Goal: Task Accomplishment & Management: Manage account settings

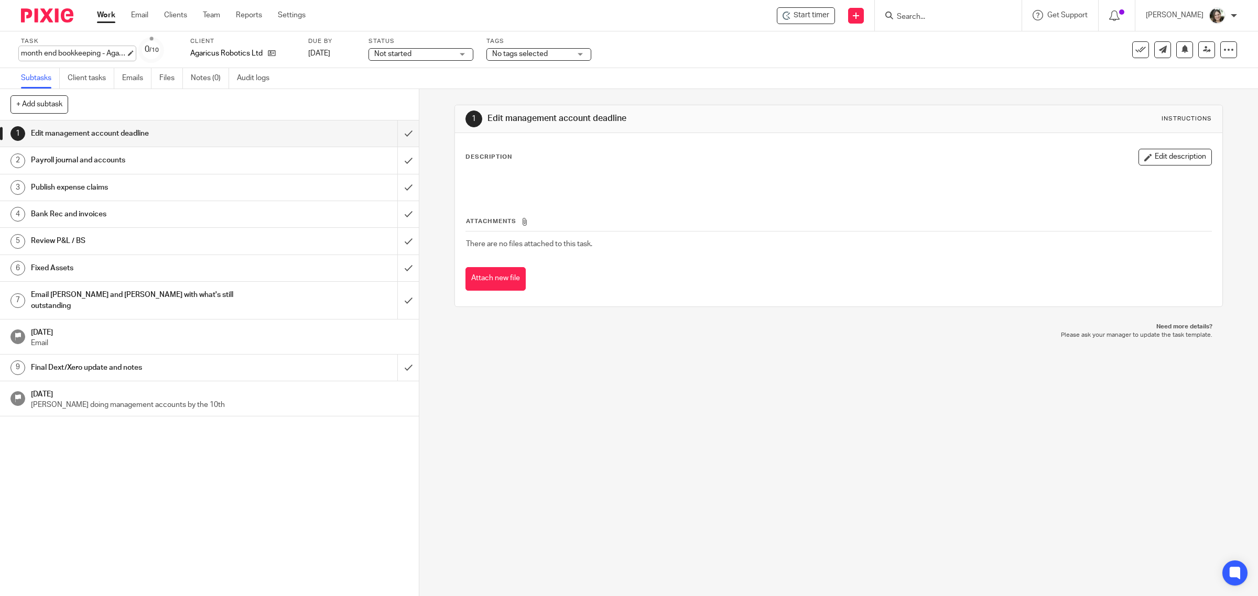
click at [22, 52] on div "month end bookkeeping - Agaricus - September Save month end bookkeeping - Agari…" at bounding box center [73, 53] width 105 height 10
click at [31, 51] on input "month end bookkeeping - Agaricus - September" at bounding box center [98, 54] width 154 height 12
click at [21, 51] on input "month end bookkeeping - Agaricus - September" at bounding box center [98, 54] width 154 height 12
click at [105, 53] on input "September month end bookkeeping - Agaricus - September" at bounding box center [98, 54] width 154 height 12
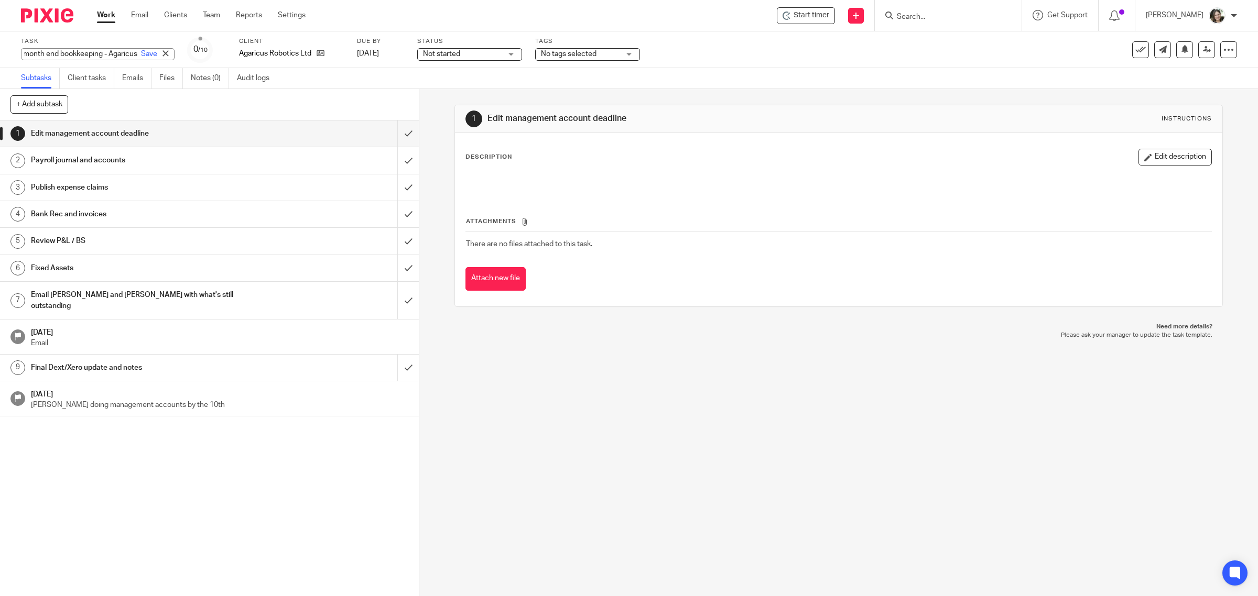
type input "September month end bookkeeping - Agaricus"
click at [708, 42] on div "Task September month end bookkeeping - Agaricus Save month end bookkeeping - Ag…" at bounding box center [527, 49] width 1013 height 25
click at [1220, 42] on div at bounding box center [1228, 49] width 17 height 17
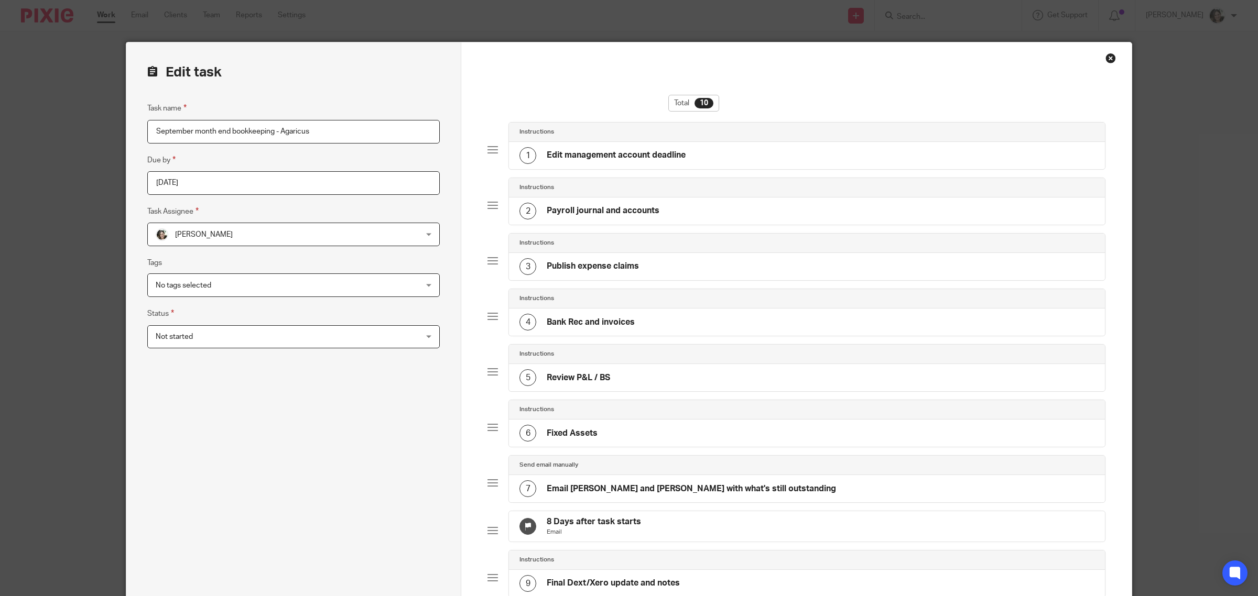
click at [612, 151] on h4 "Edit management account deadline" at bounding box center [616, 155] width 139 height 11
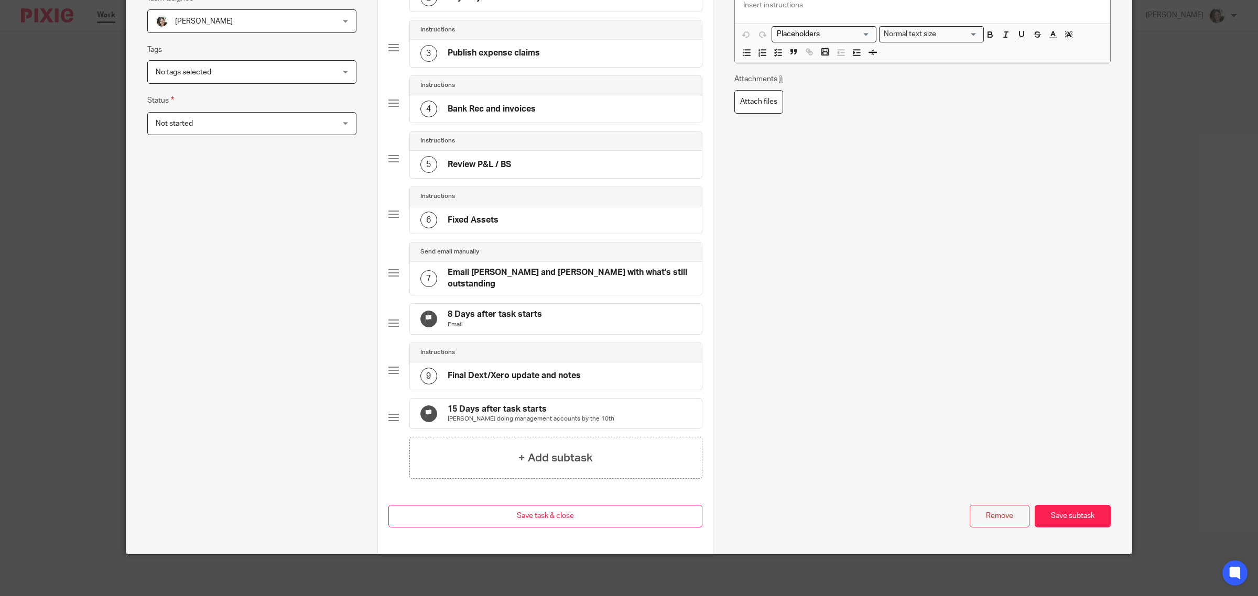
scroll to position [228, 0]
click at [988, 514] on button "Remove" at bounding box center [999, 516] width 60 height 23
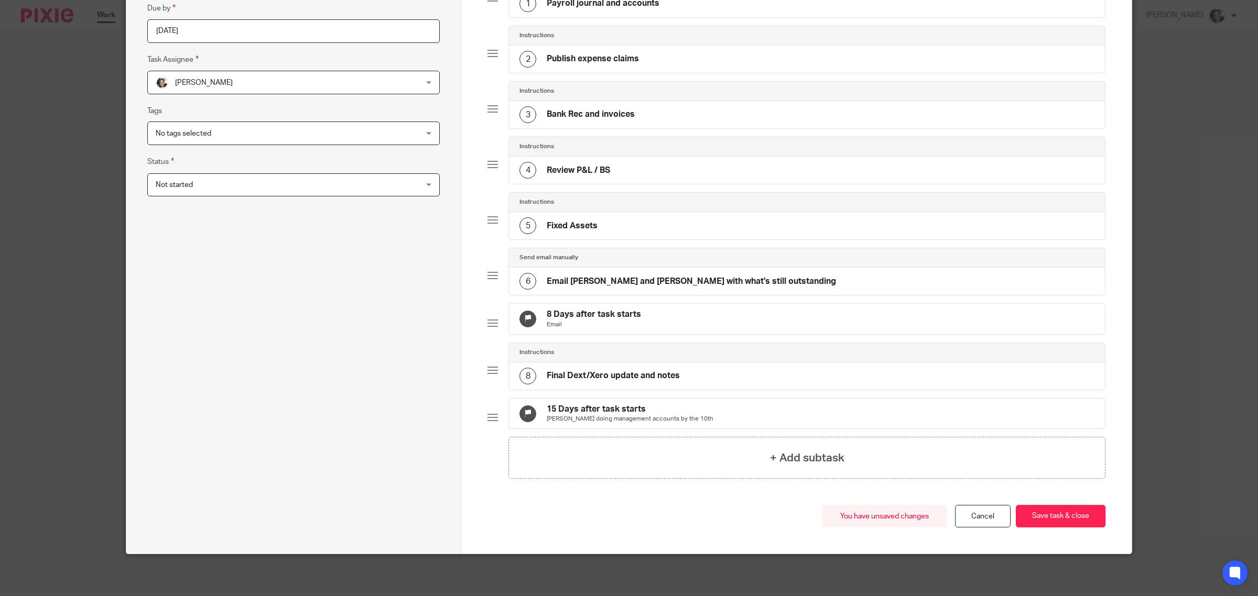
scroll to position [172, 0]
click at [1033, 515] on button "Save task & close" at bounding box center [1061, 516] width 90 height 23
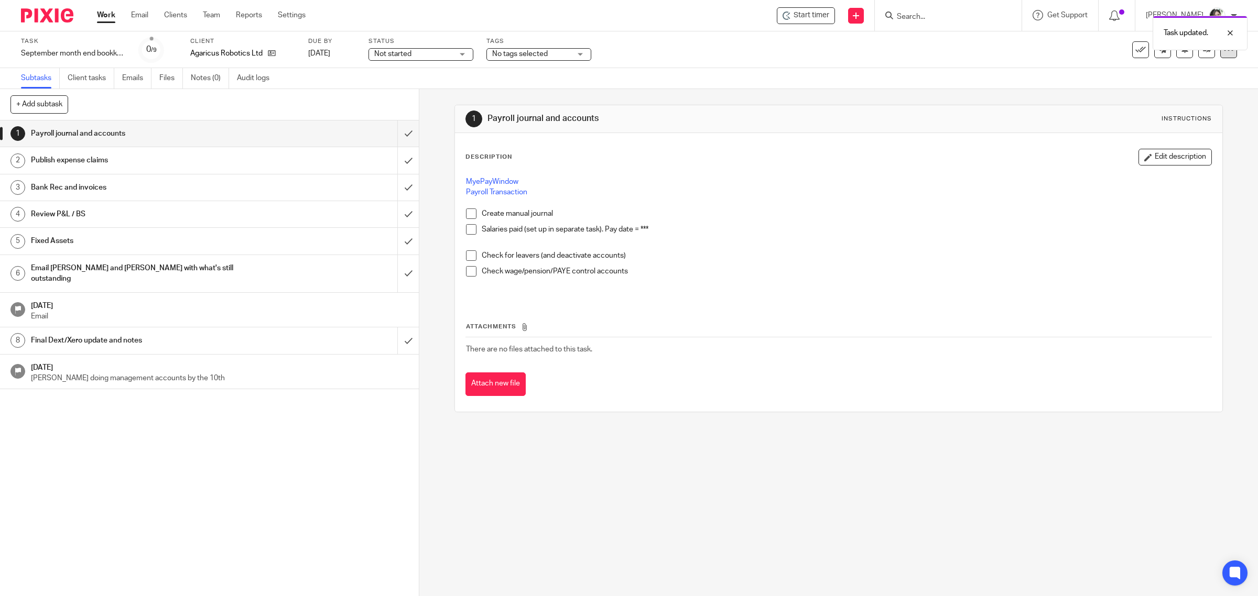
click at [1220, 58] on div at bounding box center [1228, 49] width 17 height 17
click at [813, 17] on span "Start timer" at bounding box center [811, 15] width 36 height 11
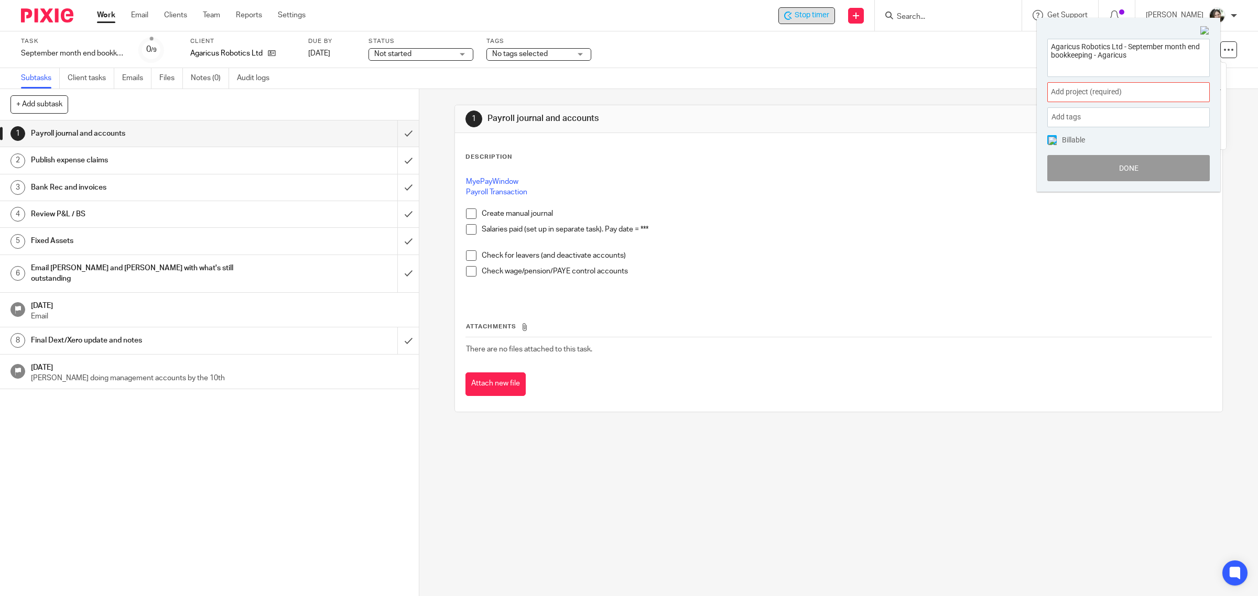
click at [1086, 82] on div "Add project (required) :" at bounding box center [1128, 92] width 162 height 20
click at [1077, 173] on li "Bookkeeping" at bounding box center [1125, 169] width 137 height 11
click at [1051, 138] on img at bounding box center [1052, 141] width 8 height 8
click at [1096, 167] on button "Done" at bounding box center [1128, 168] width 162 height 26
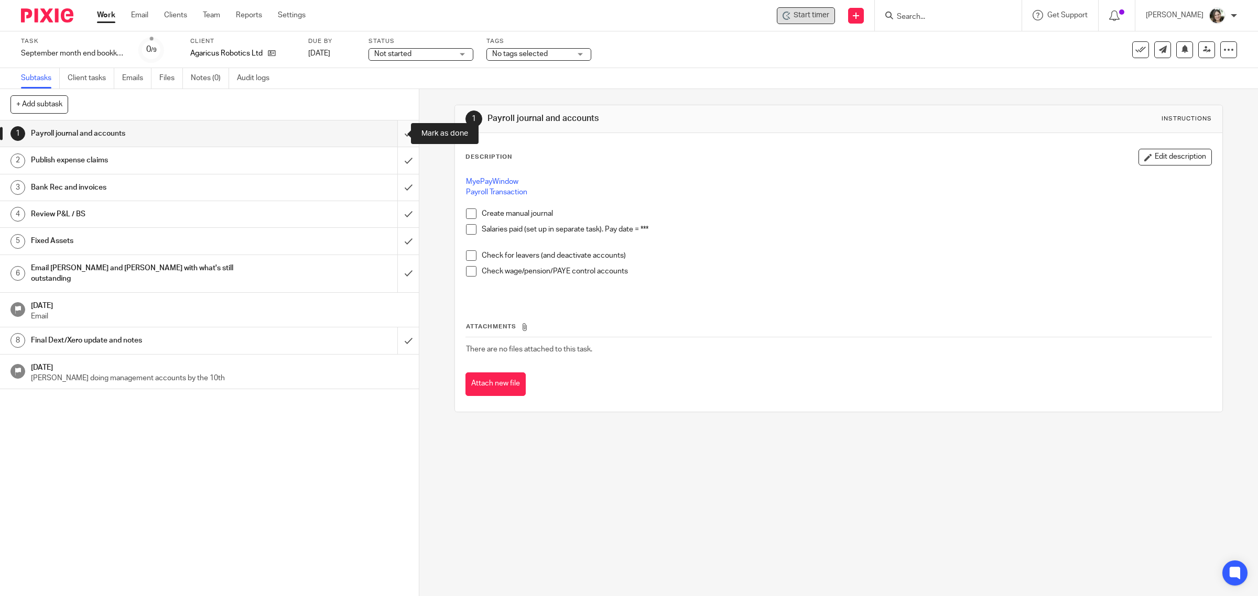
click at [394, 135] on input "submit" at bounding box center [209, 134] width 419 height 26
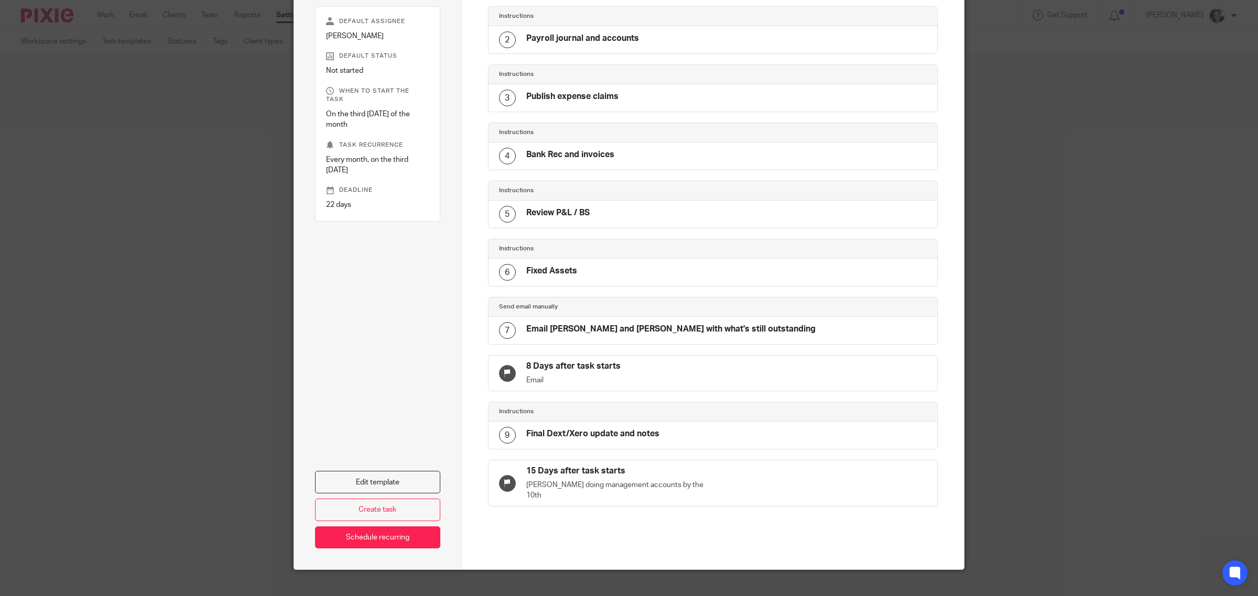
scroll to position [156, 0]
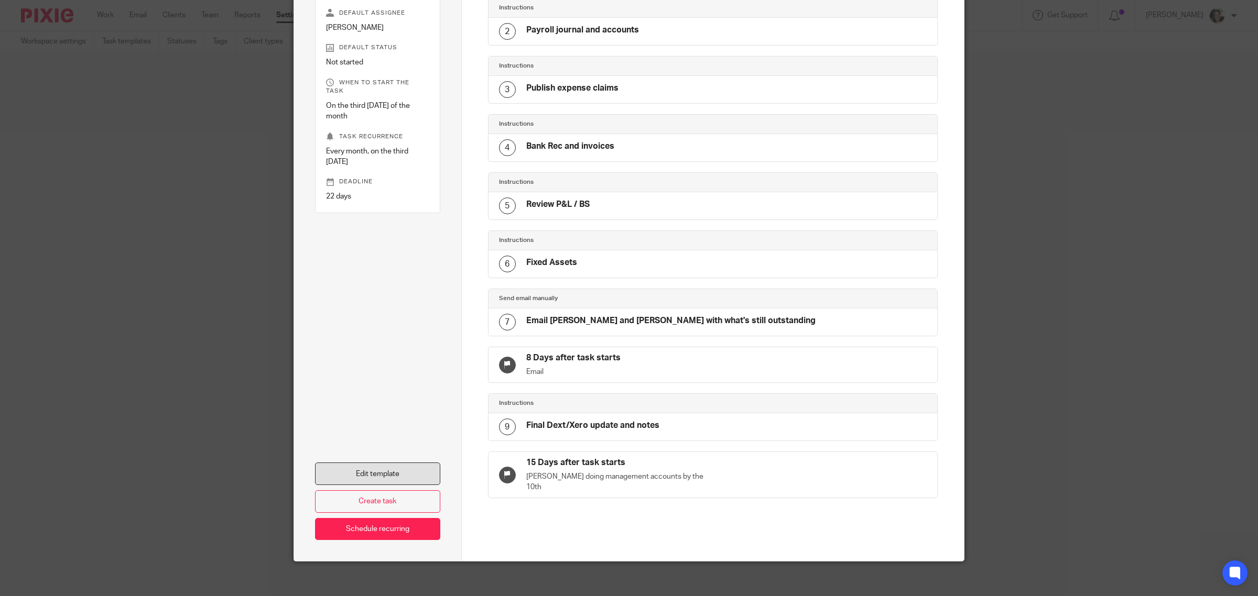
click at [392, 463] on link "Edit template" at bounding box center [377, 474] width 125 height 23
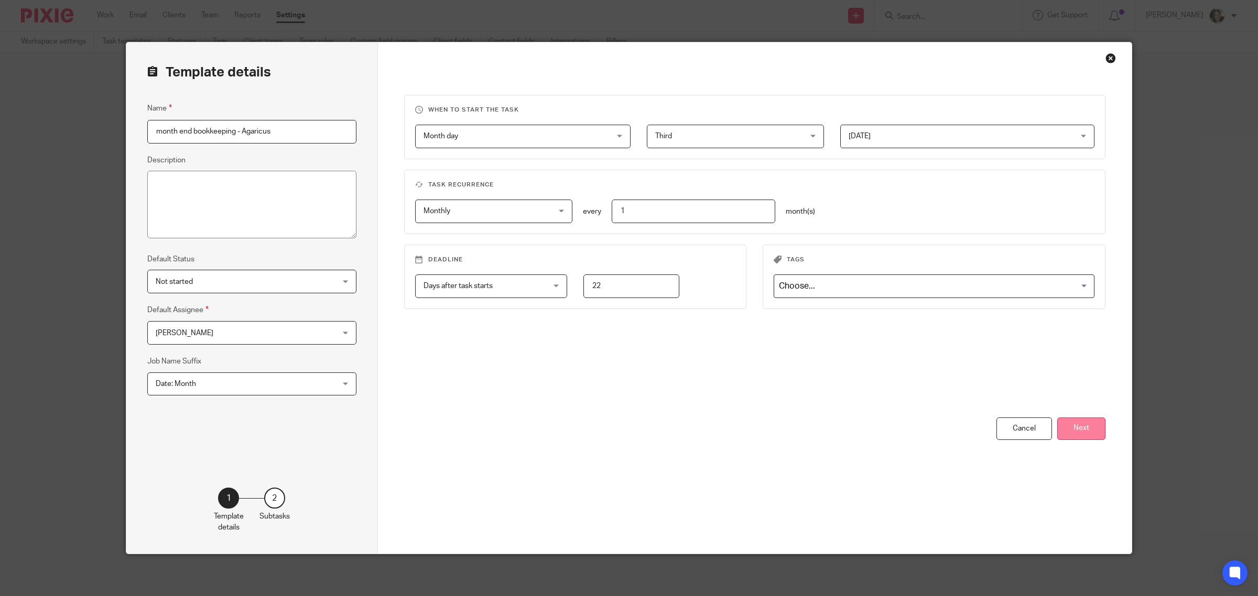
click at [1067, 428] on button "Next" at bounding box center [1081, 429] width 48 height 23
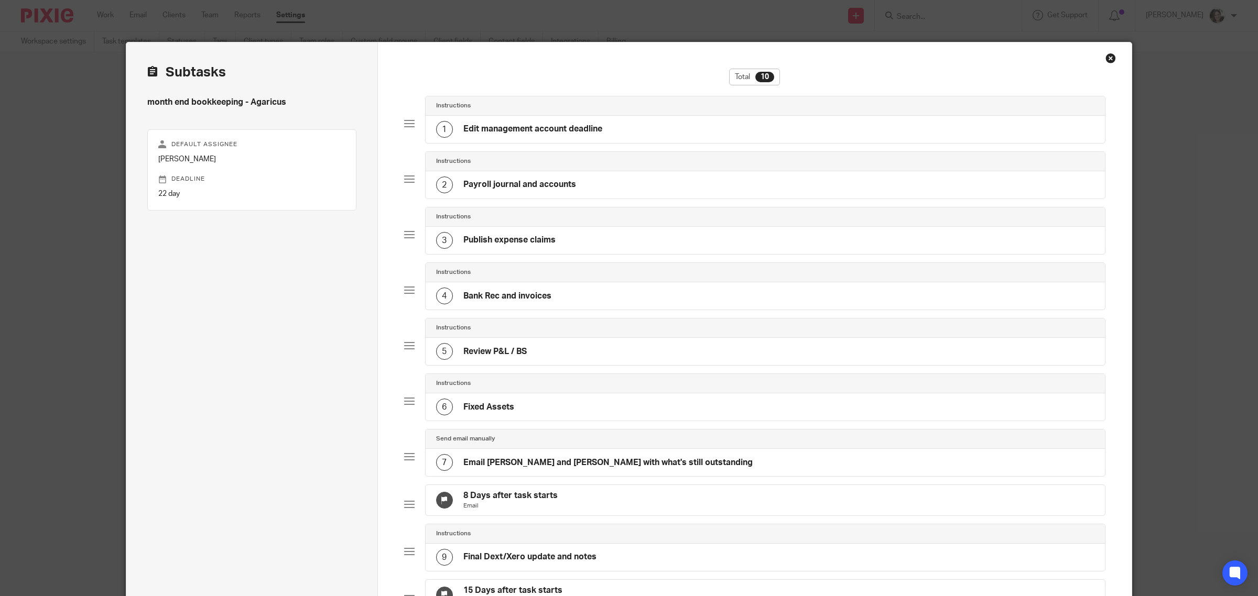
click at [501, 113] on div "Instructions" at bounding box center [766, 105] width 680 height 19
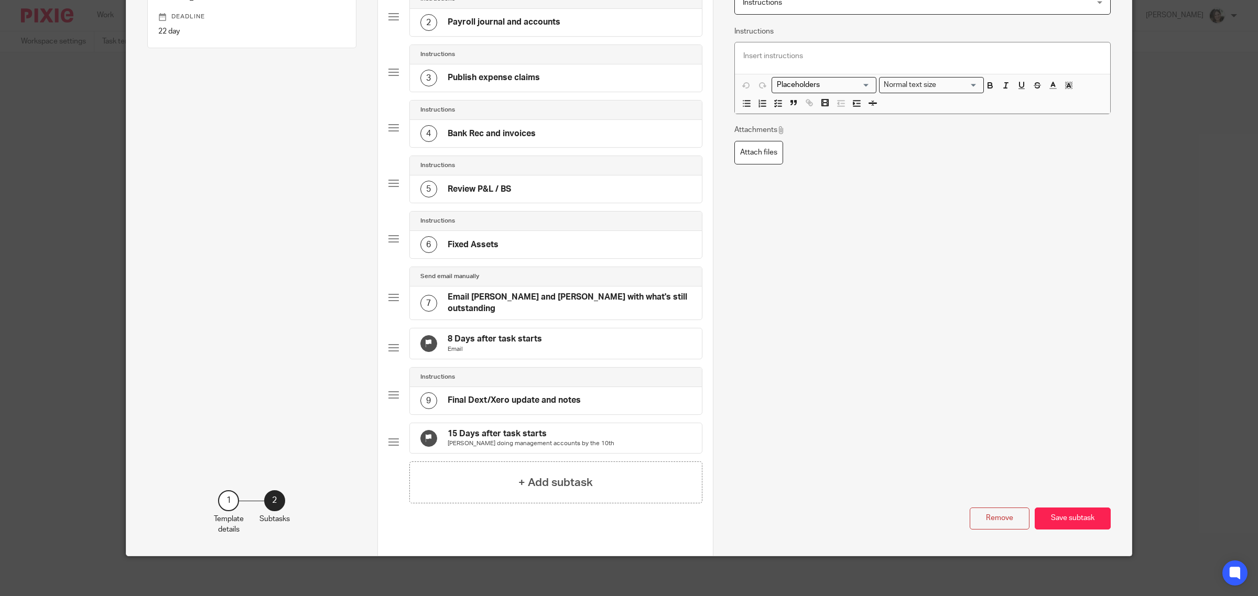
scroll to position [179, 0]
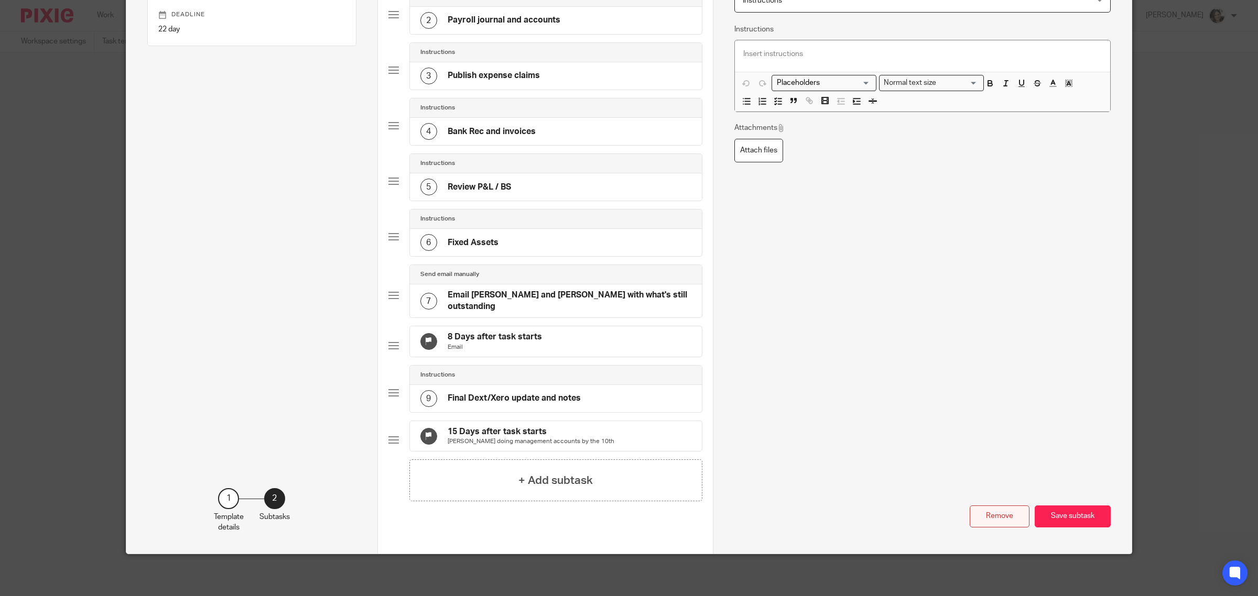
click at [984, 514] on button "Remove" at bounding box center [999, 517] width 60 height 23
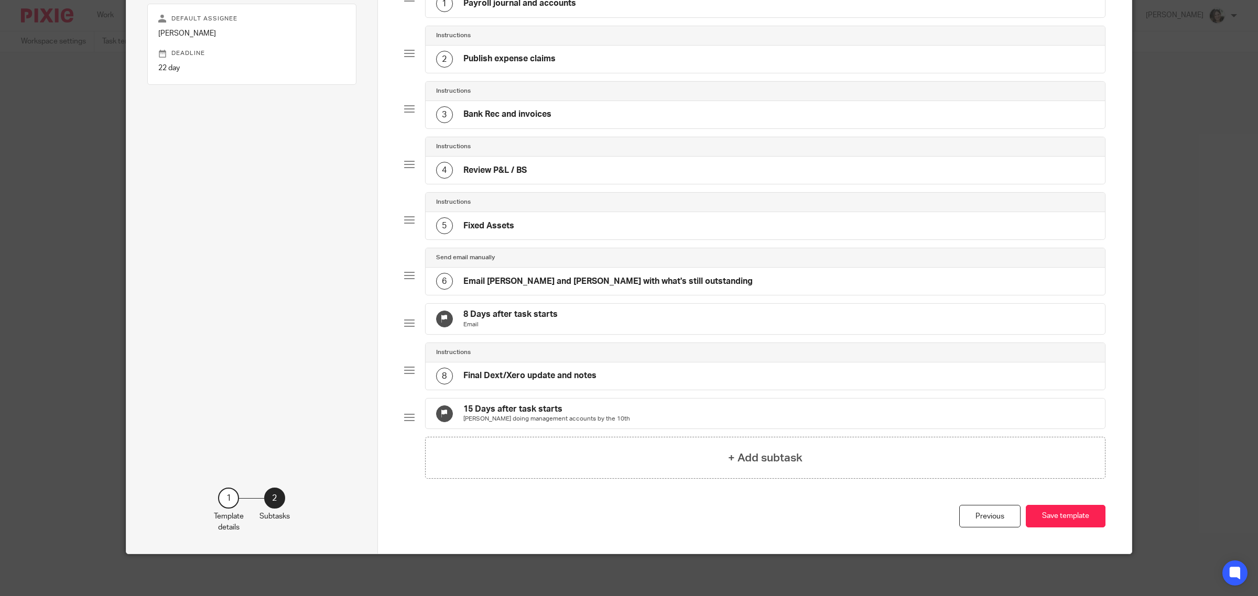
scroll to position [146, 0]
click at [1055, 517] on button "Save template" at bounding box center [1066, 516] width 80 height 23
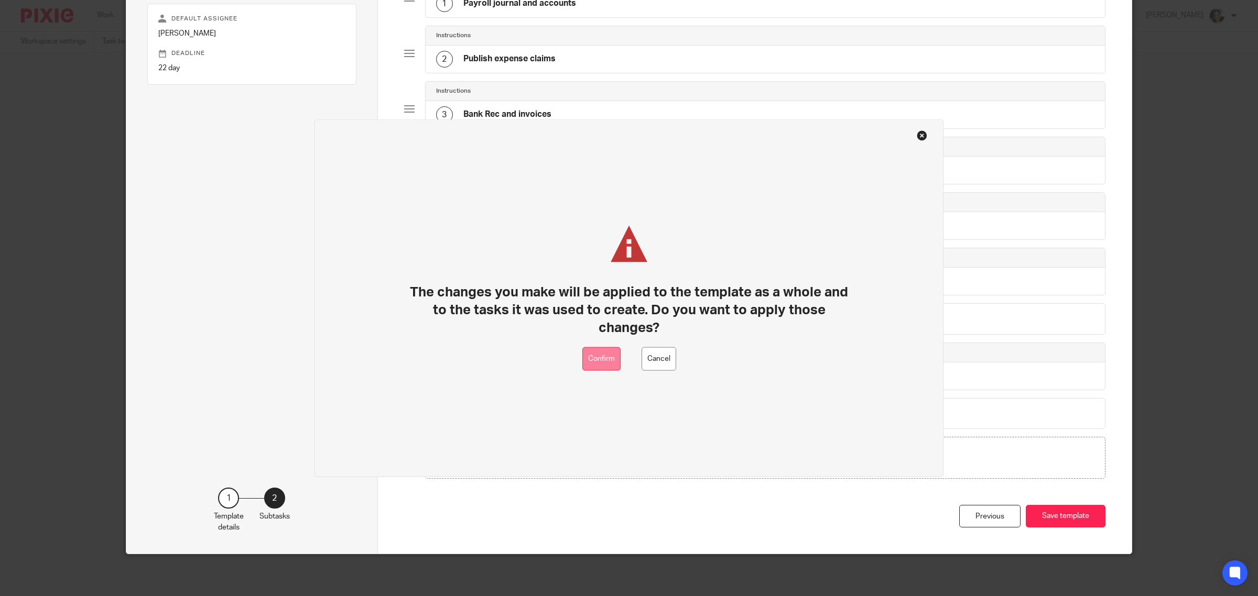
click at [588, 359] on button "Confirm" at bounding box center [601, 359] width 38 height 24
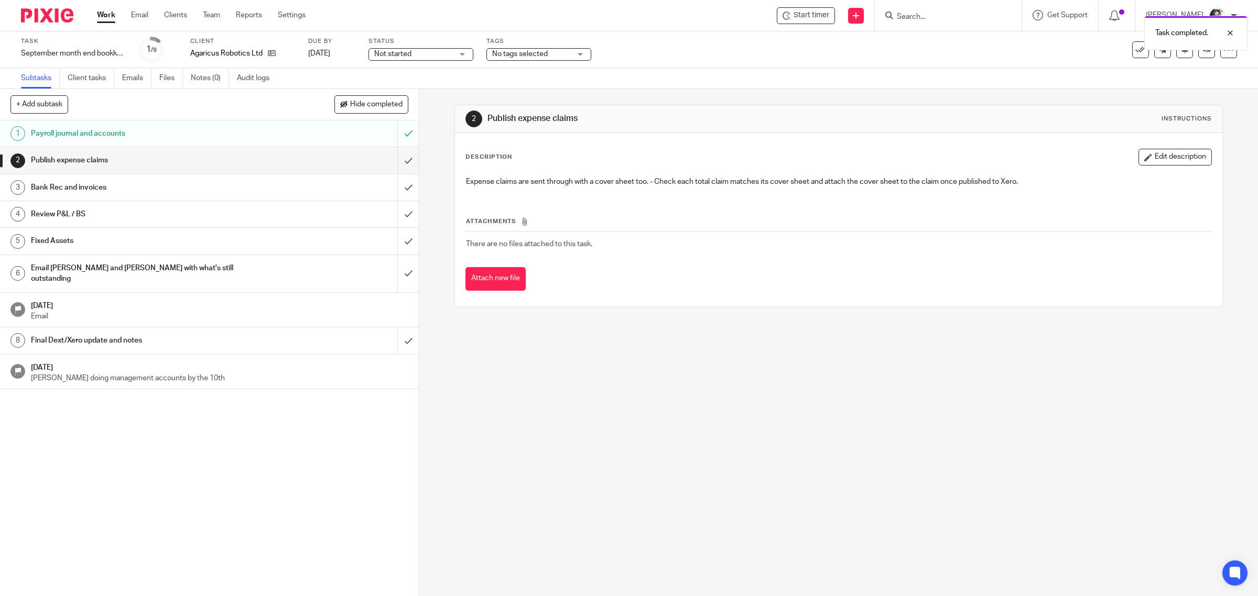
click at [451, 53] on span "Not started" at bounding box center [413, 54] width 79 height 11
click at [404, 92] on span "In progress" at bounding box center [394, 92] width 37 height 7
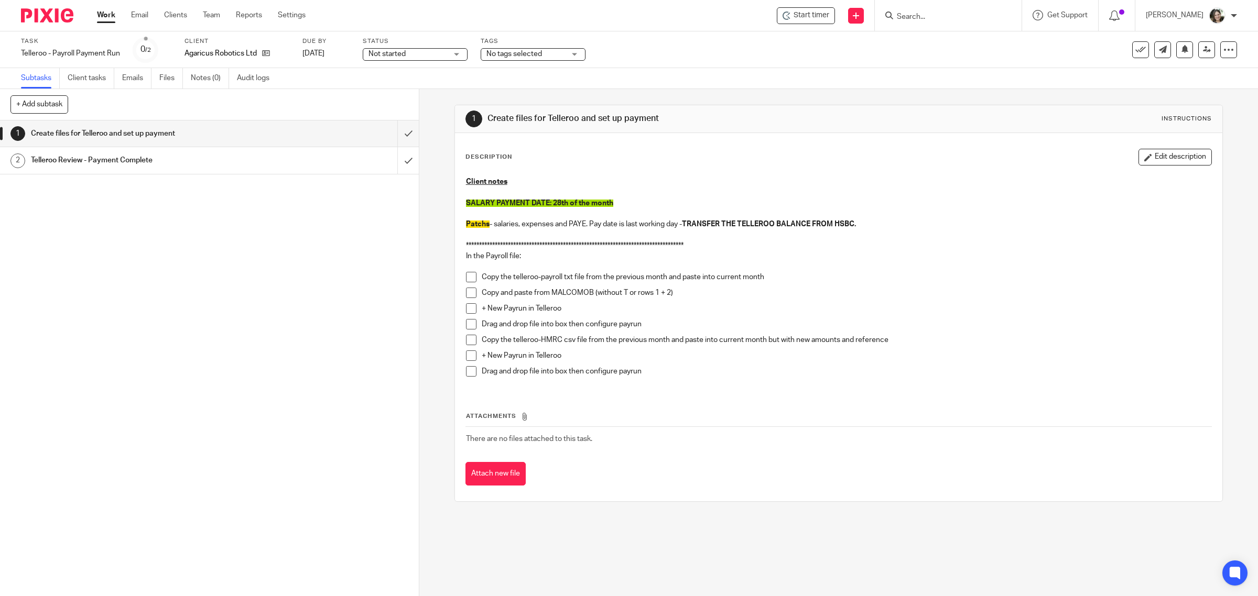
click at [140, 158] on h1 "Telleroo Review - Payment Complete" at bounding box center [149, 160] width 237 height 16
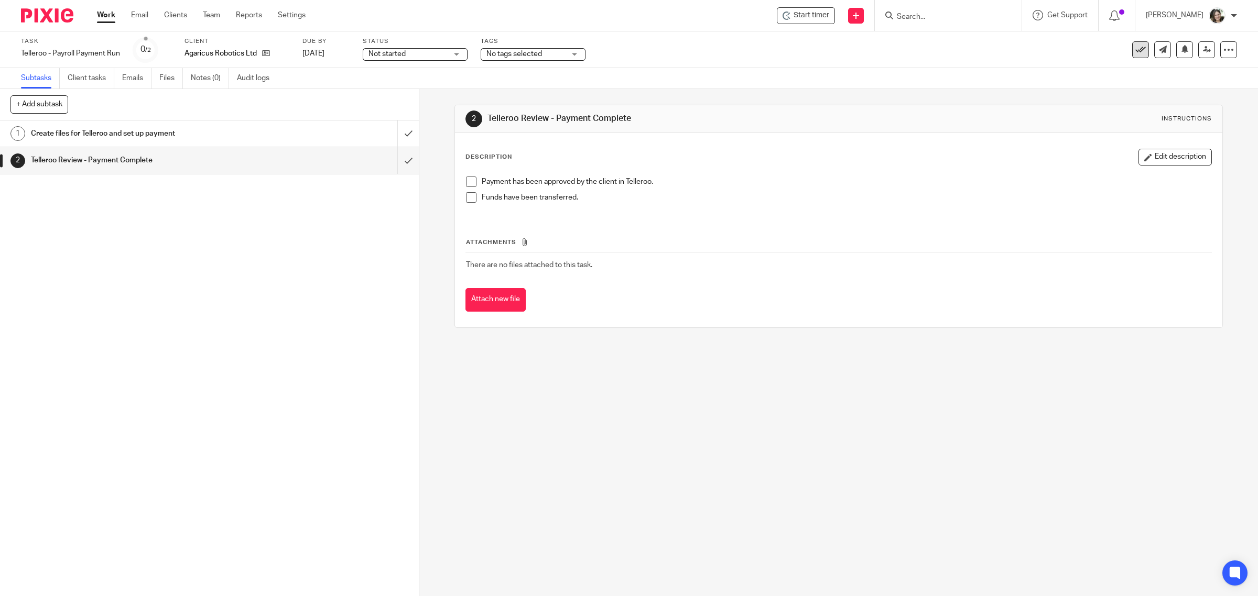
click at [1135, 47] on icon at bounding box center [1140, 50] width 10 height 10
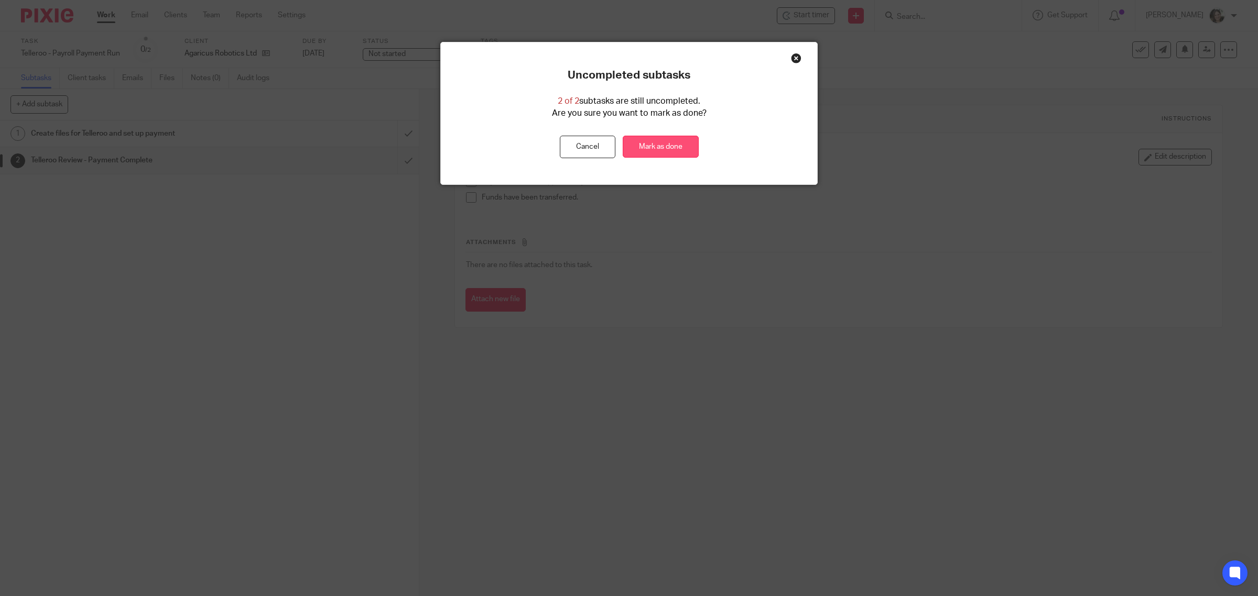
click at [671, 144] on link "Mark as done" at bounding box center [661, 147] width 76 height 23
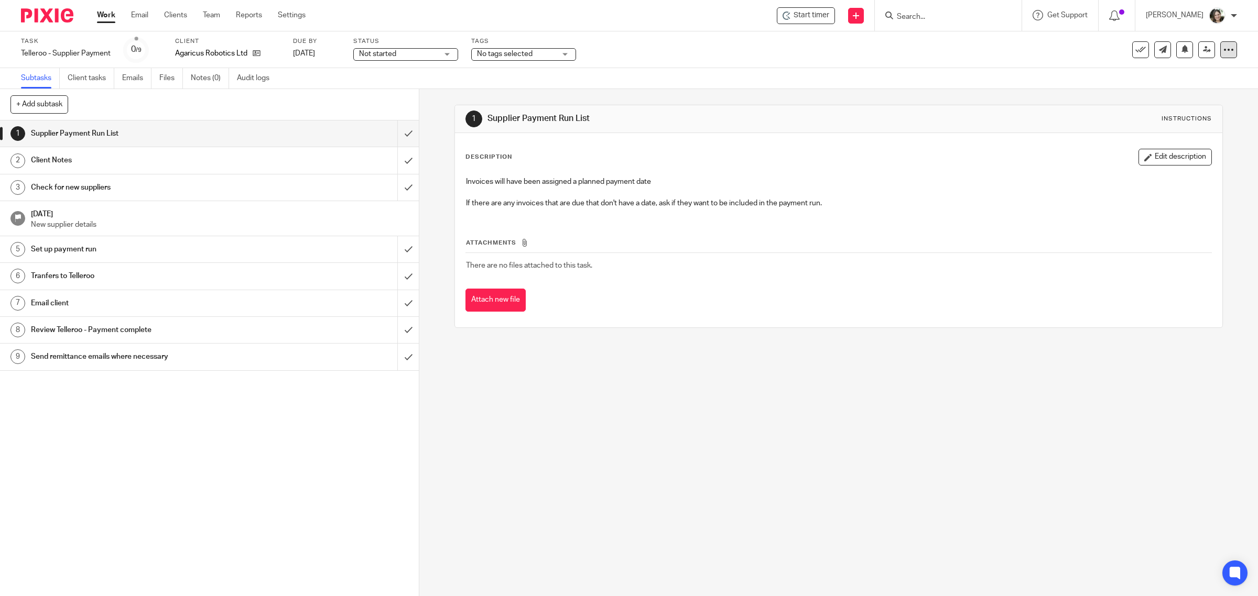
click at [1223, 48] on icon at bounding box center [1228, 50] width 10 height 10
click at [1185, 92] on link "Advanced task editor" at bounding box center [1185, 91] width 69 height 7
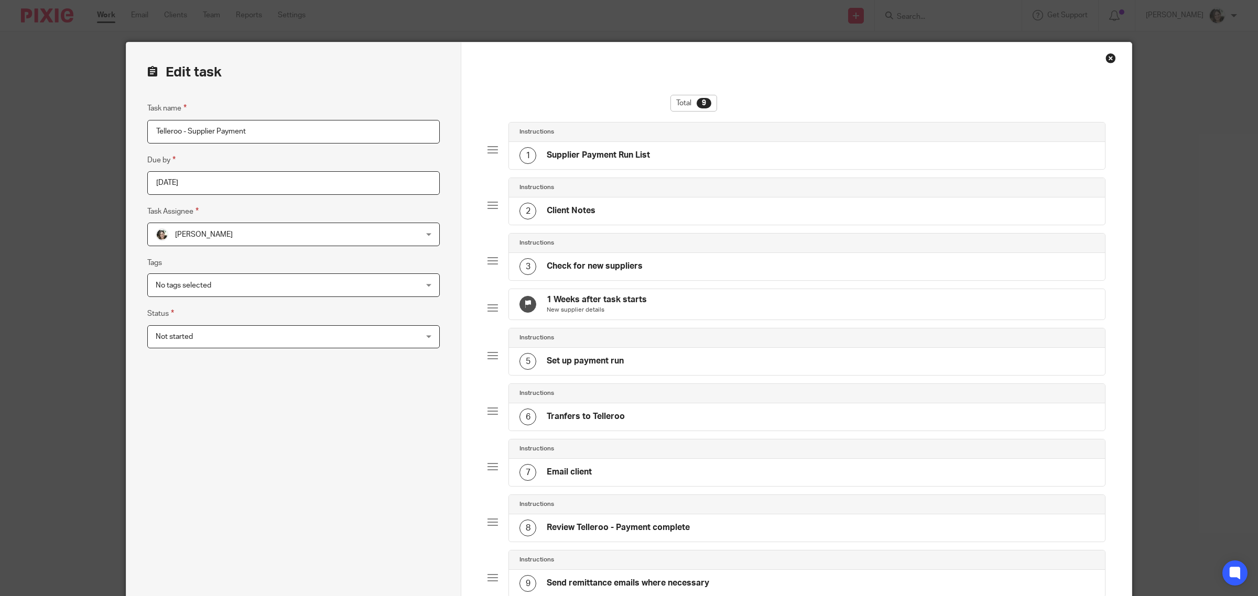
click at [238, 189] on input "[DATE]" at bounding box center [293, 183] width 292 height 24
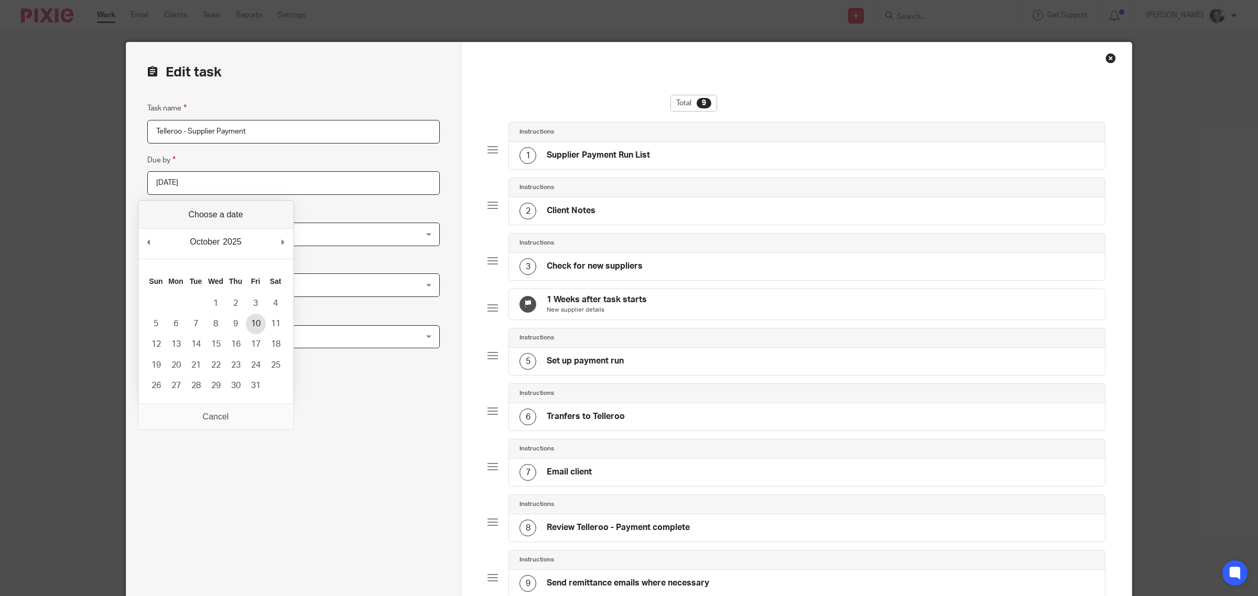
type input "[DATE]"
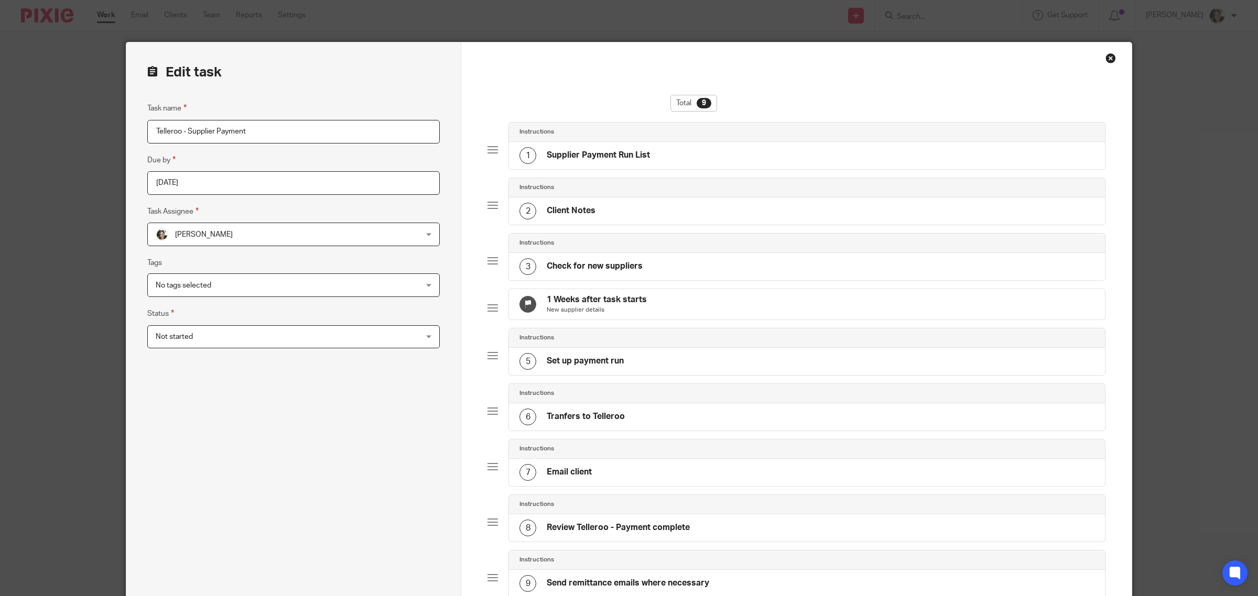
click at [695, 310] on div "1 Weeks after task starts New supplier details" at bounding box center [807, 304] width 596 height 30
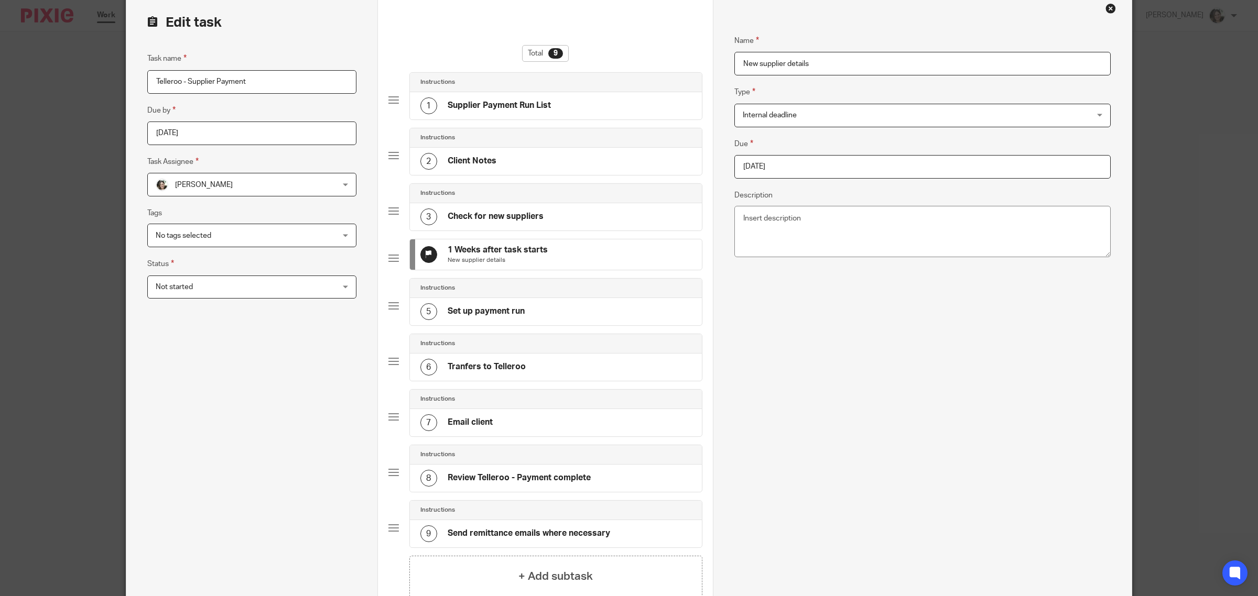
scroll to position [213, 0]
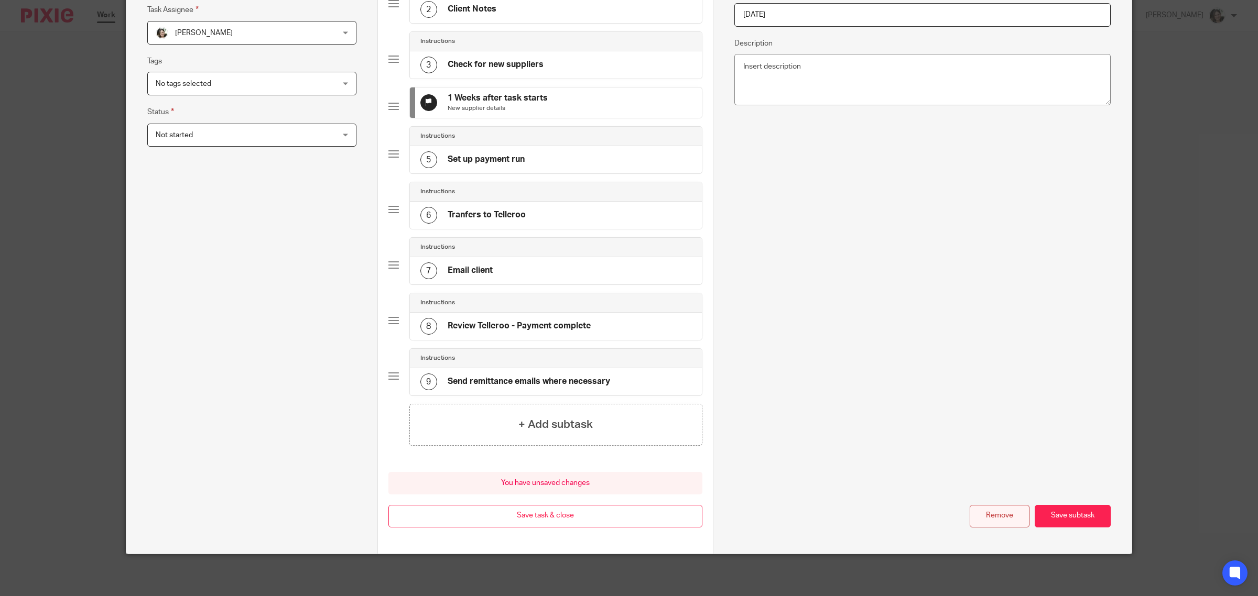
click at [996, 515] on button "Remove" at bounding box center [999, 516] width 60 height 23
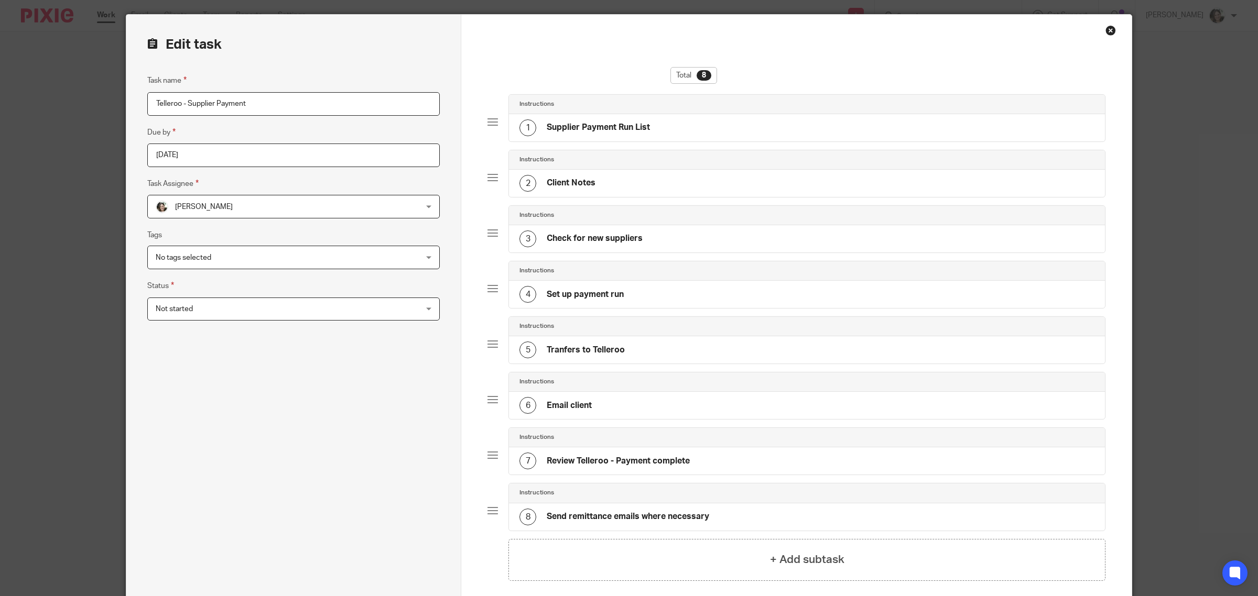
scroll to position [2, 0]
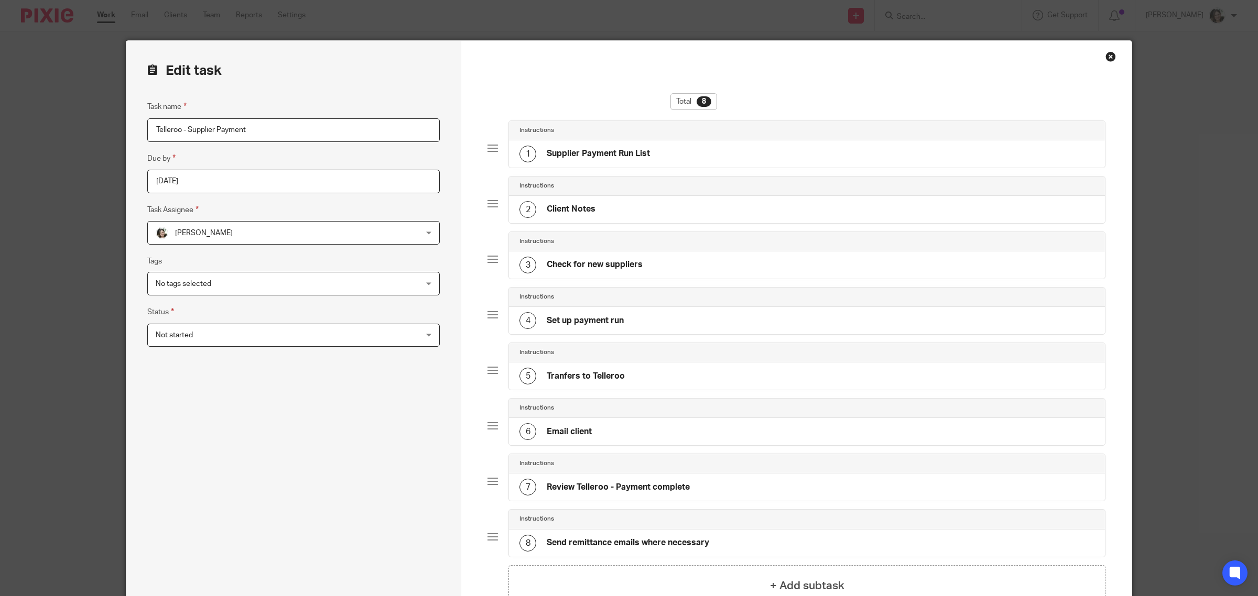
click at [270, 128] on input "Telleroo - Supplier Payment" at bounding box center [293, 130] width 292 height 24
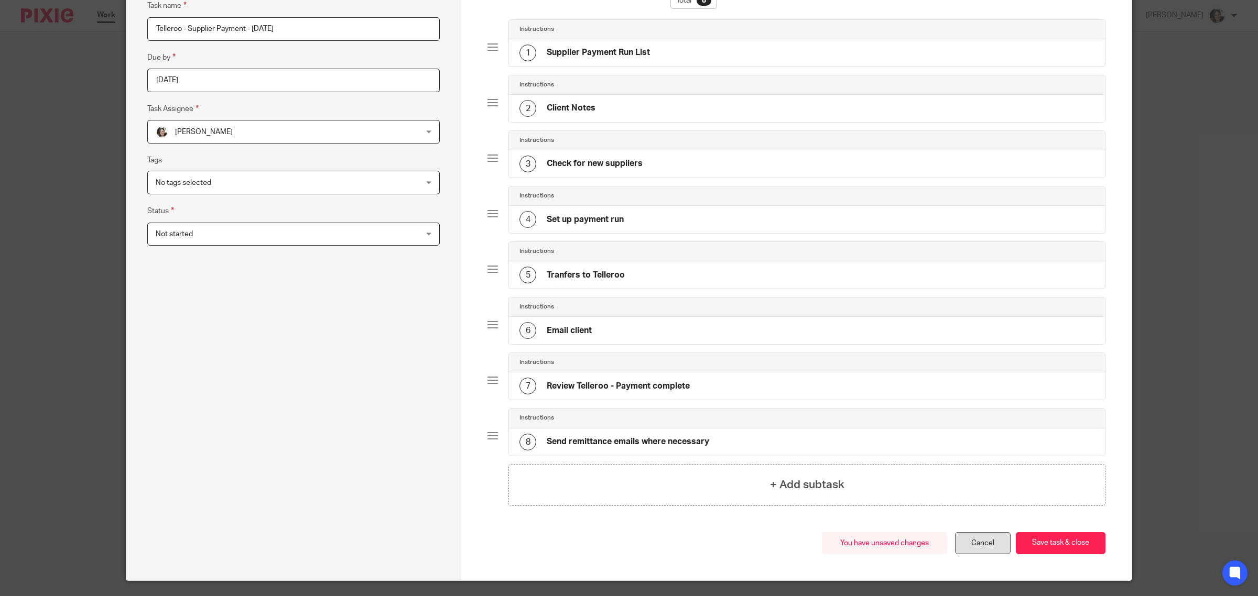
scroll to position [133, 0]
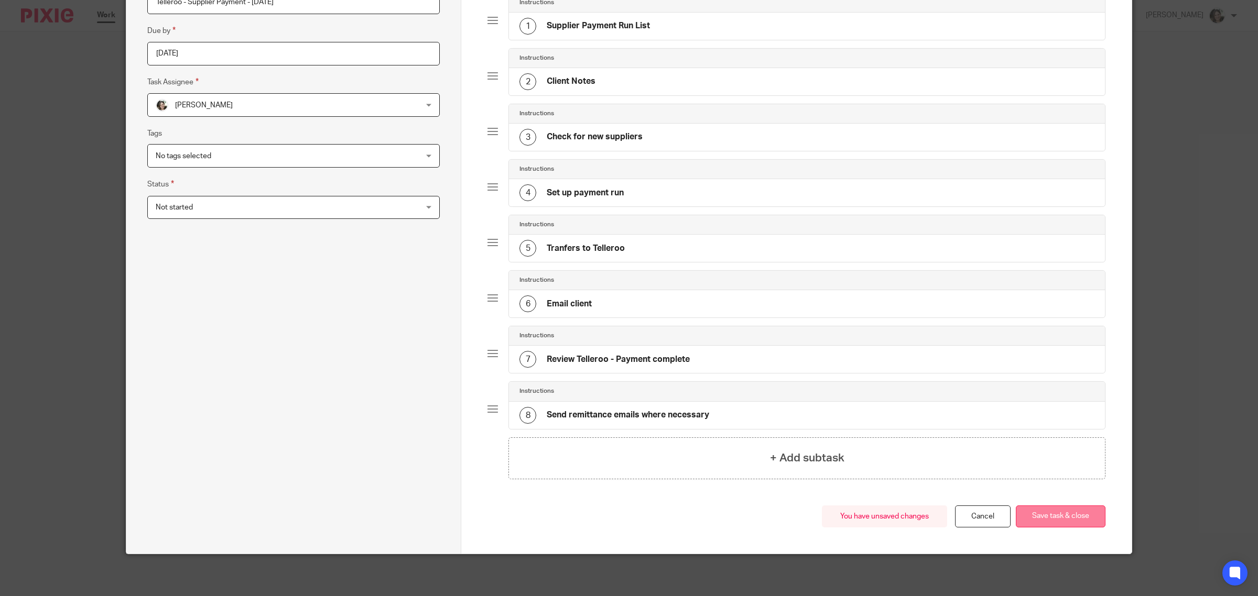
type input "Telleroo - Supplier Payment - [DATE]"
click at [1054, 522] on button "Save task & close" at bounding box center [1061, 517] width 90 height 23
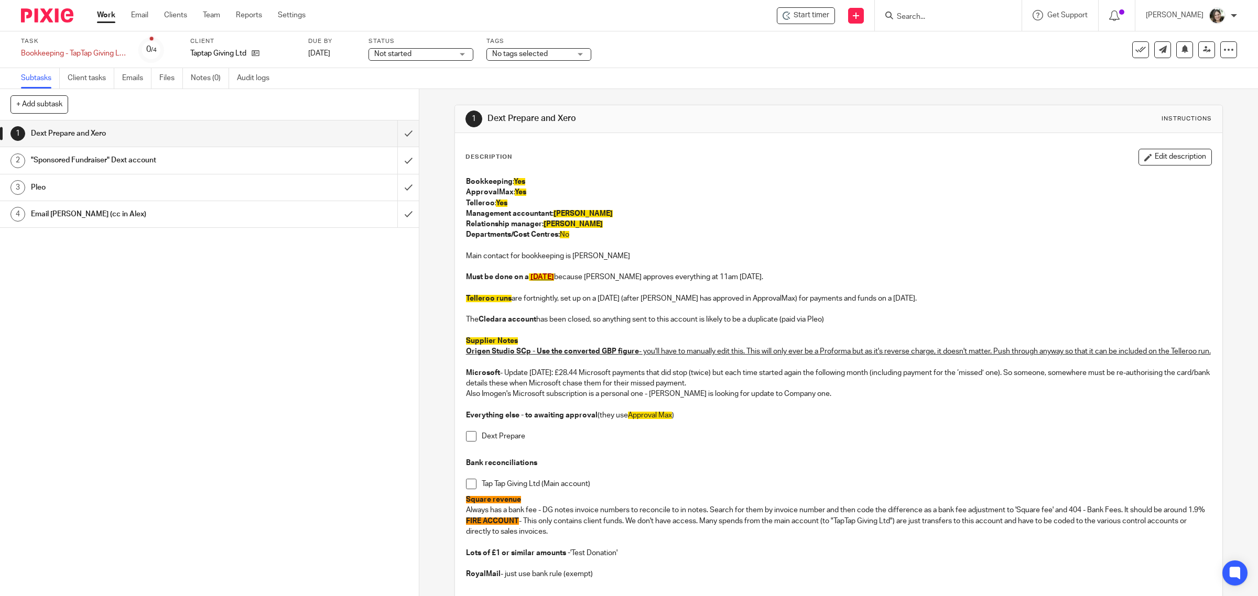
click at [177, 161] on h1 ""Sponsored Fundraiser" Dext account" at bounding box center [149, 160] width 237 height 16
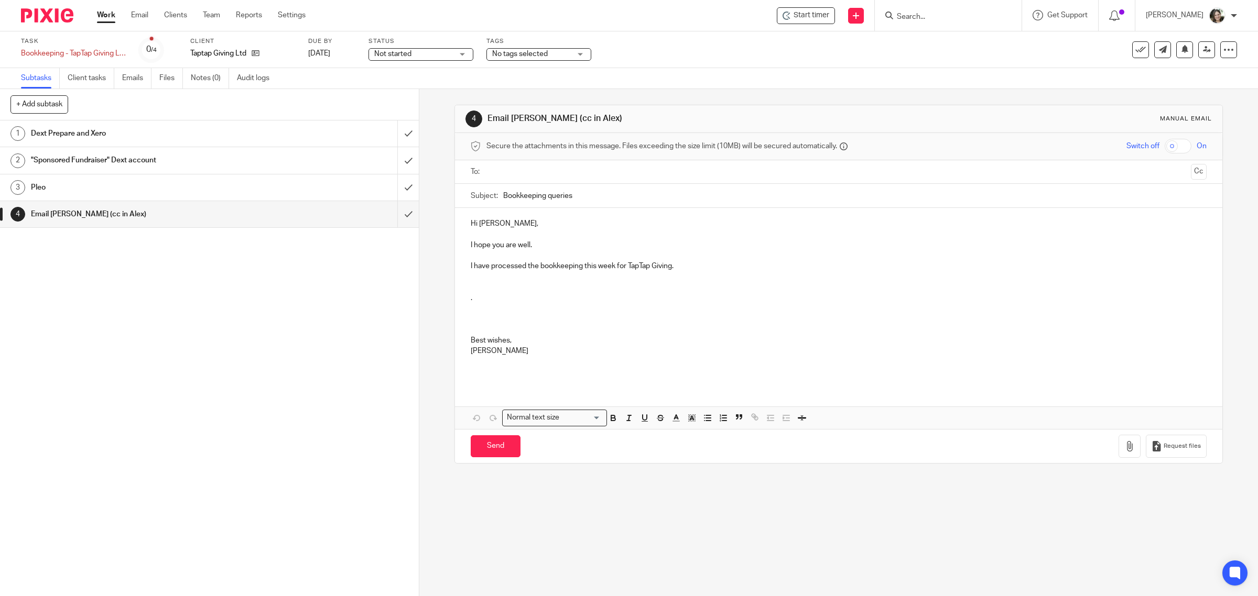
click at [1121, 53] on div "See template in use Advanced task editor Copy task Change schedule Delete" at bounding box center [1135, 49] width 203 height 17
click at [1135, 50] on icon at bounding box center [1140, 50] width 10 height 10
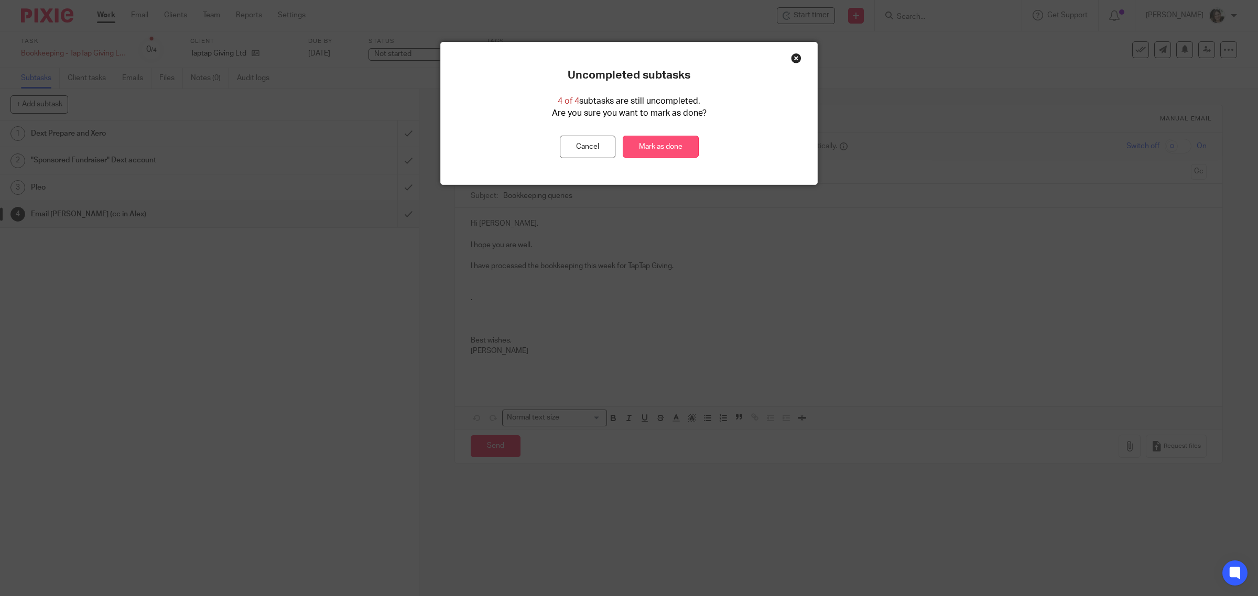
click at [653, 147] on link "Mark as done" at bounding box center [661, 147] width 76 height 23
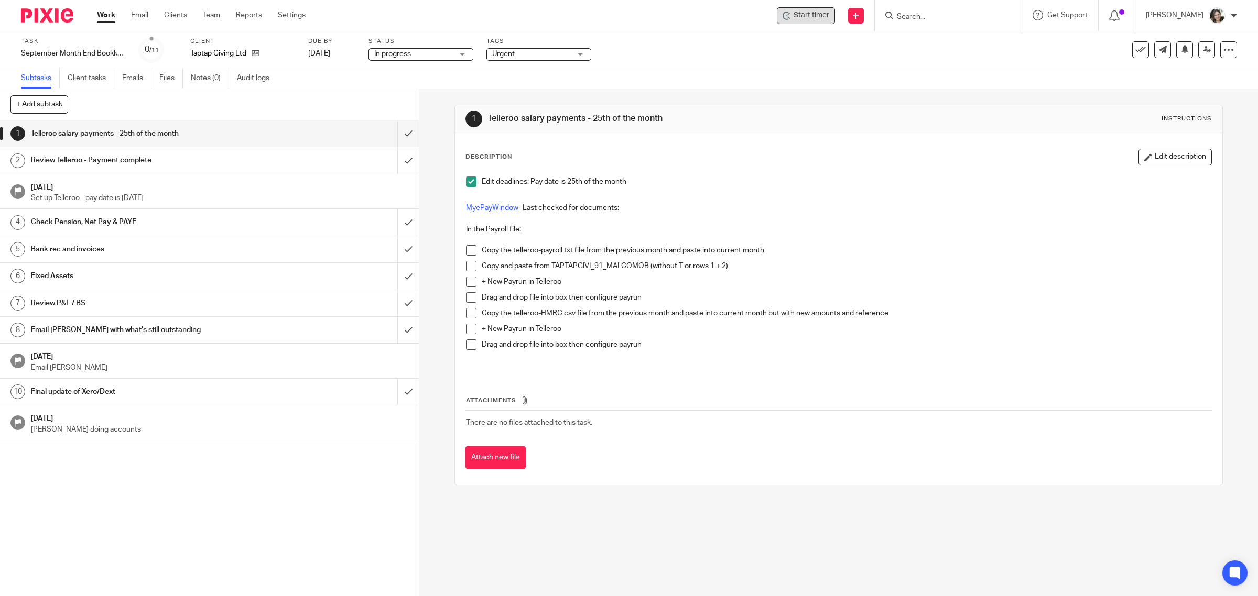
click at [817, 17] on span "Start timer" at bounding box center [811, 15] width 36 height 11
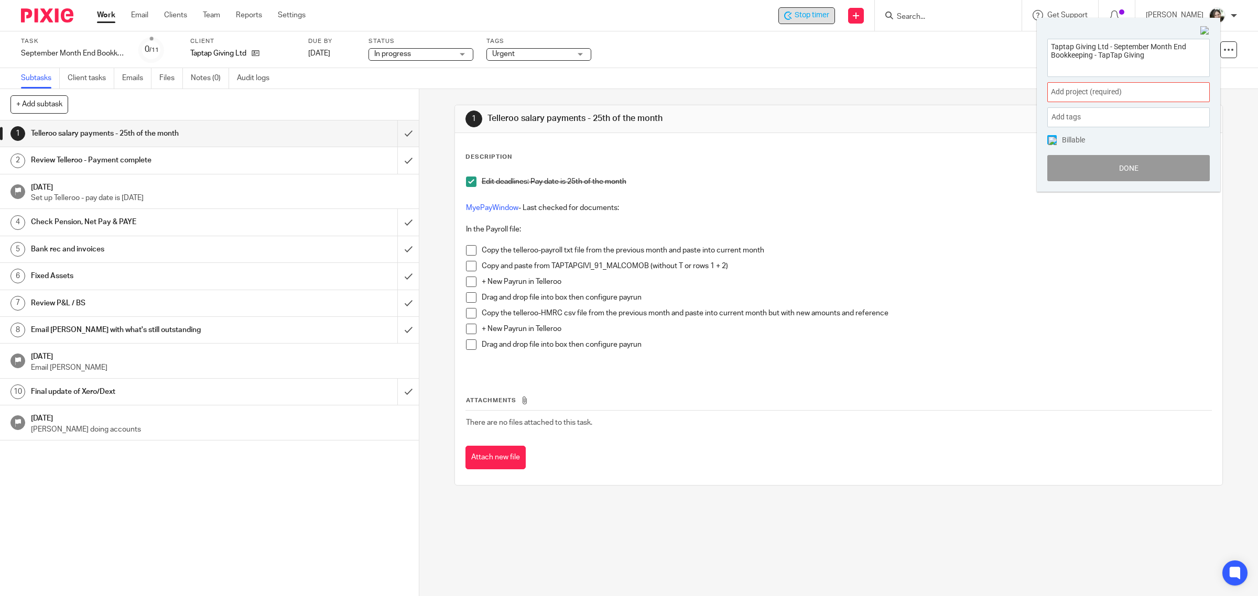
click at [1098, 93] on span "Add project (required) :" at bounding box center [1117, 91] width 132 height 11
click at [1088, 170] on li "Bookkeeping" at bounding box center [1125, 169] width 137 height 11
click at [1046, 134] on div "Taptap Giving Ltd - September Month End Bookkeeping - TapTap Giving Bookkeeping…" at bounding box center [1128, 109] width 183 height 163
click at [1053, 139] on img at bounding box center [1052, 141] width 8 height 8
click at [1121, 171] on button "Done" at bounding box center [1128, 168] width 162 height 26
